Goal: Obtain resource: Obtain resource

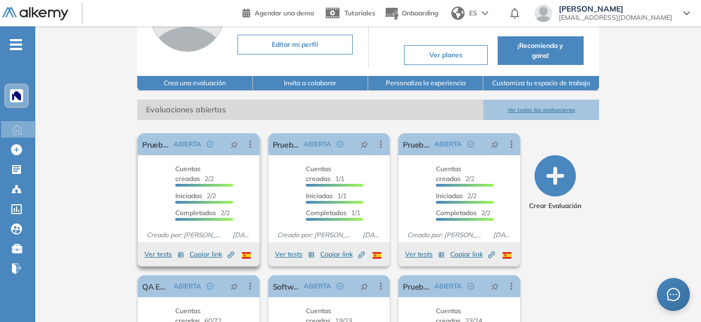
scroll to position [165, 0]
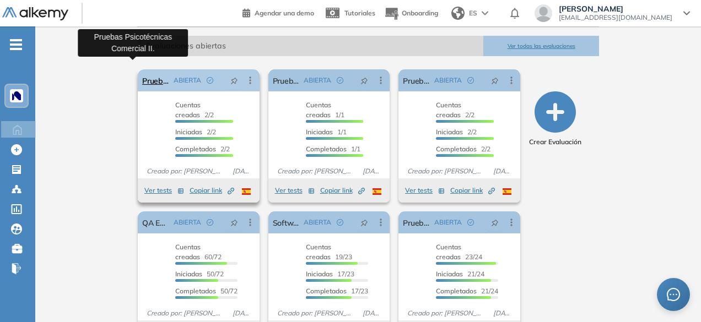
click at [144, 70] on link "Pruebas Psicotécnicas Comercial II." at bounding box center [155, 80] width 27 height 22
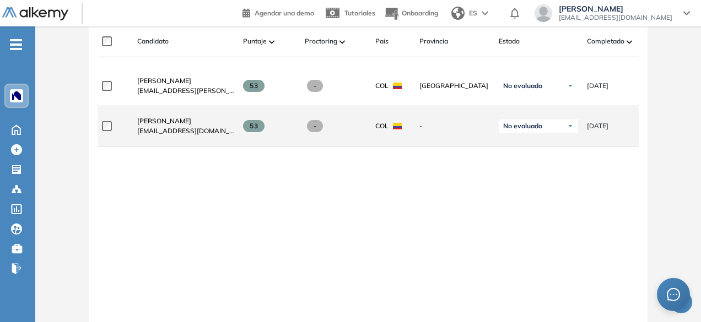
scroll to position [331, 0]
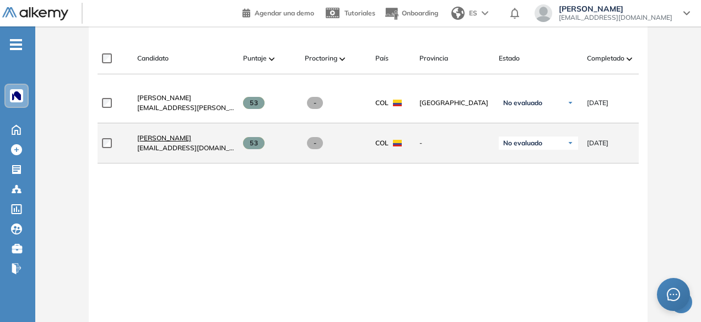
click at [191, 139] on span "[PERSON_NAME]" at bounding box center [164, 138] width 54 height 8
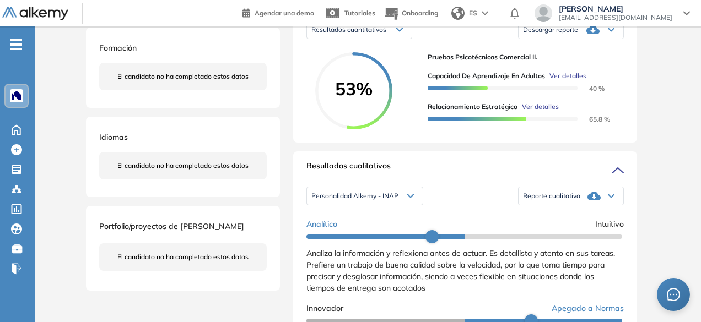
scroll to position [220, 0]
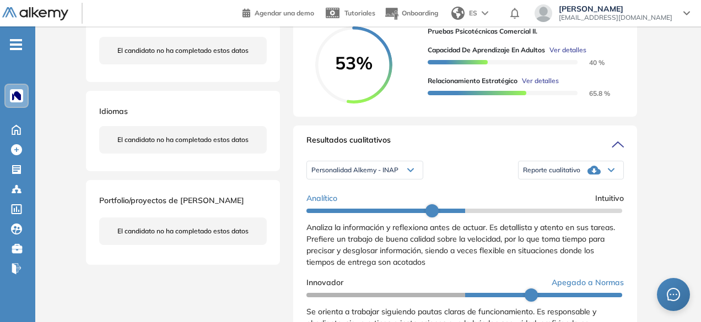
click at [420, 177] on div "Personalidad Alkemy - INAP" at bounding box center [365, 170] width 116 height 18
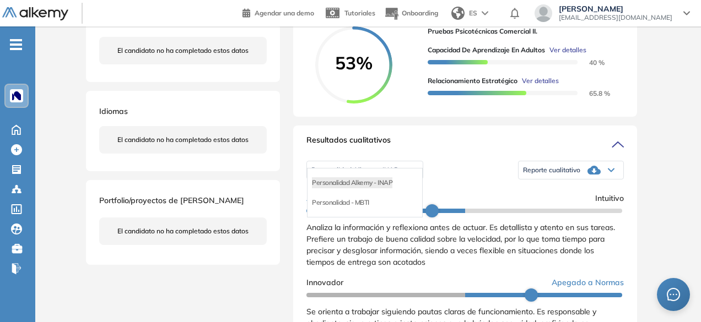
click at [414, 177] on div "Personalidad Alkemy - INAP" at bounding box center [365, 170] width 116 height 18
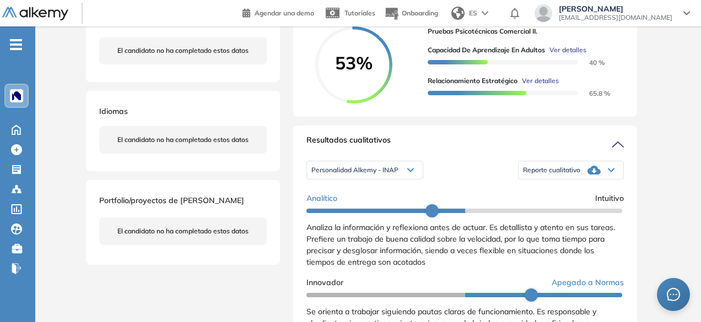
click at [413, 177] on div "Personalidad Alkemy - INAP" at bounding box center [365, 170] width 116 height 18
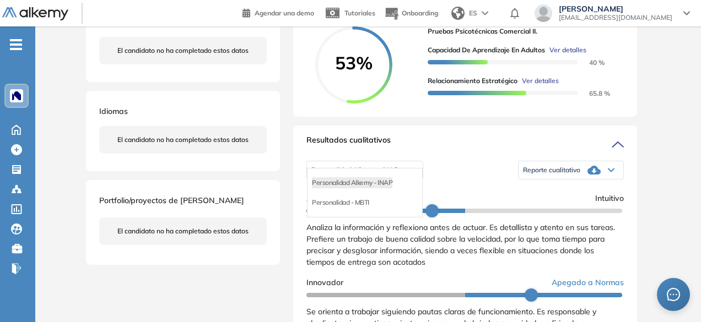
click at [405, 179] on ul "Personalidad Alkemy - INAP Personalidad - MBTI" at bounding box center [365, 193] width 116 height 50
click at [604, 176] on div "Reporte cualitativo" at bounding box center [570, 170] width 105 height 22
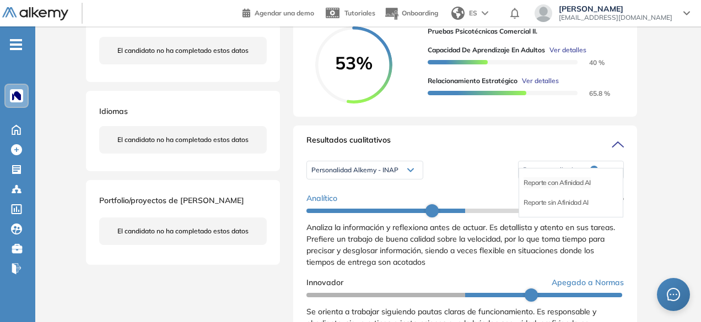
click at [554, 188] on li "Reporte con Afinidad AI" at bounding box center [556, 182] width 67 height 11
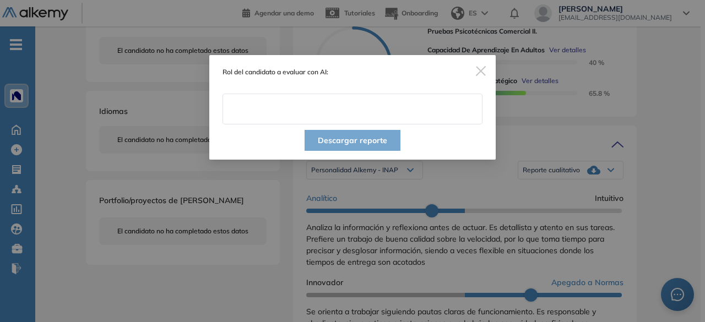
click at [347, 116] on input "text" at bounding box center [353, 109] width 260 height 31
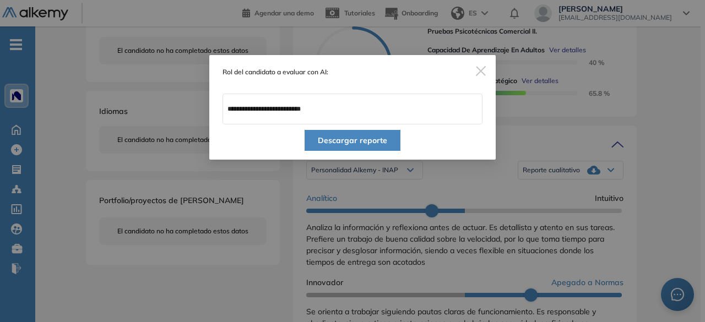
type input "**********"
click at [356, 143] on button "Descargar reporte" at bounding box center [353, 140] width 96 height 21
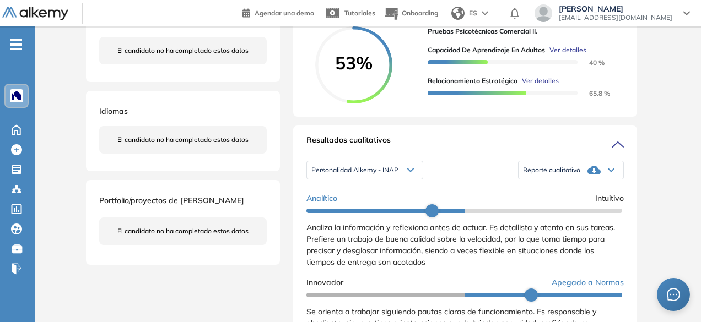
click at [404, 179] on div "Personalidad Alkemy - INAP" at bounding box center [365, 170] width 116 height 18
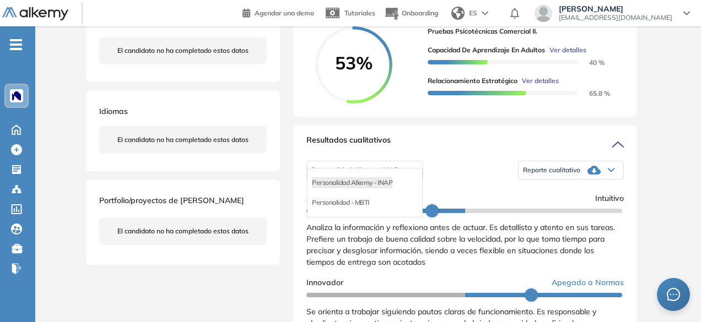
click at [368, 208] on li "Personalidad - MBTI" at bounding box center [340, 202] width 57 height 11
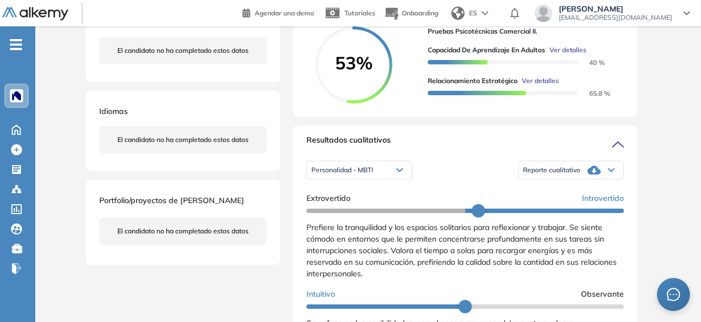
click at [587, 175] on icon at bounding box center [593, 170] width 13 height 9
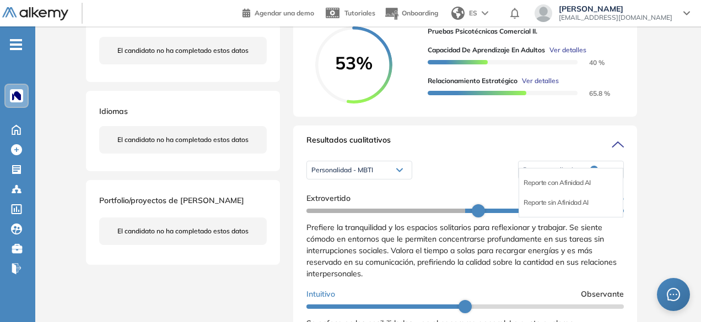
drag, startPoint x: 572, startPoint y: 194, endPoint x: 581, endPoint y: 250, distance: 55.8
click at [564, 188] on li "Reporte con Afinidad AI" at bounding box center [556, 182] width 67 height 11
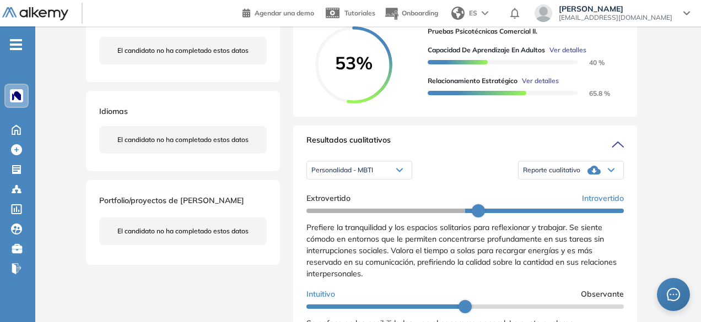
click at [690, 121] on div "Inicio Alkymetrics Evaluaciones Dashboard Candidato Duración : 00:00:00 Cantida…" at bounding box center [368, 284] width 666 height 957
click at [700, 133] on div "Inicio Alkymetrics Evaluaciones Dashboard Candidato Duración : 00:00:00 Cantida…" at bounding box center [368, 284] width 666 height 957
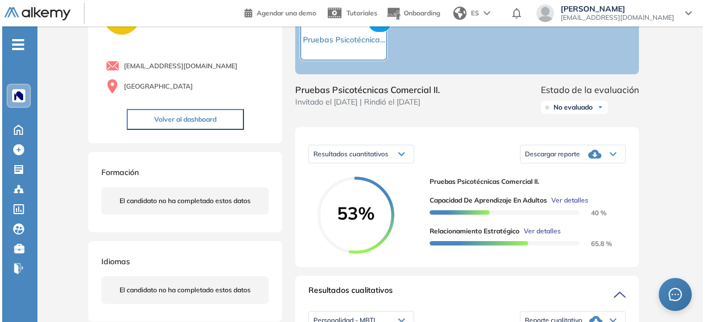
scroll to position [110, 0]
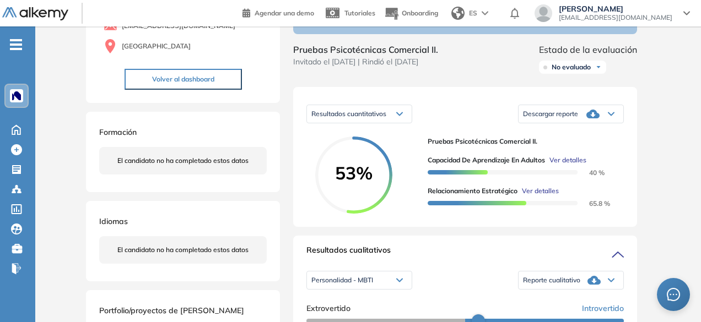
click at [597, 121] on icon at bounding box center [592, 113] width 13 height 13
click at [595, 125] on div "Descargar reporte" at bounding box center [570, 114] width 105 height 22
click at [569, 152] on li "Descargar informe resumido" at bounding box center [564, 146] width 82 height 11
click at [561, 165] on span "Ver detalles" at bounding box center [567, 160] width 37 height 10
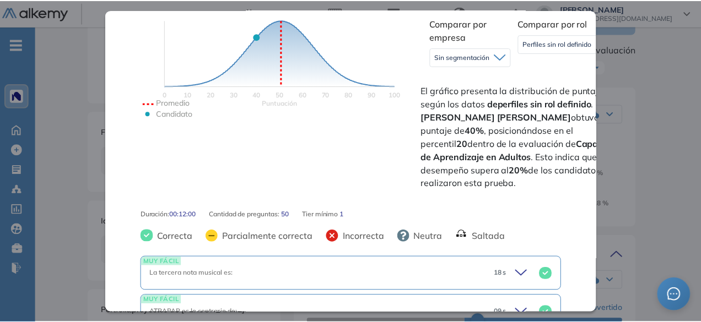
scroll to position [331, 0]
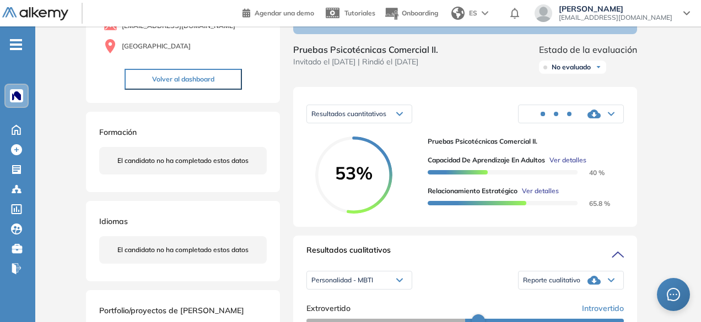
drag, startPoint x: 358, startPoint y: 312, endPoint x: 396, endPoint y: 315, distance: 37.5
